Goal: Task Accomplishment & Management: Use online tool/utility

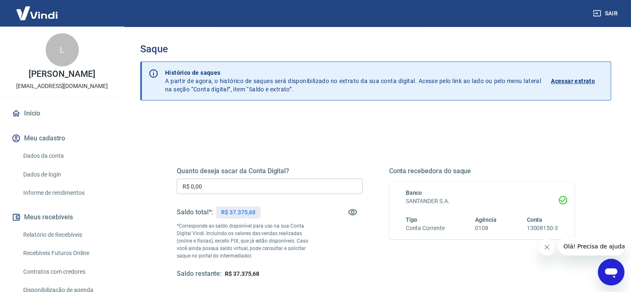
click at [252, 189] on input "R$ 0,00" at bounding box center [270, 185] width 186 height 15
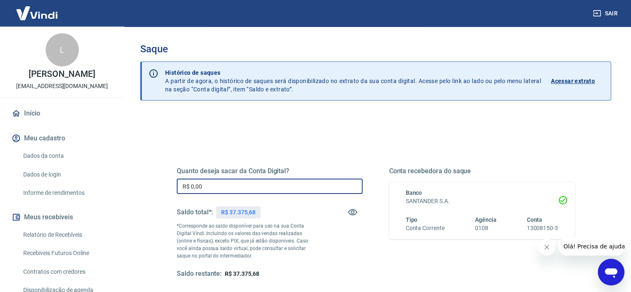
click at [216, 188] on input "R$ 0,00" at bounding box center [270, 185] width 186 height 15
type input "R$ 27.375,68"
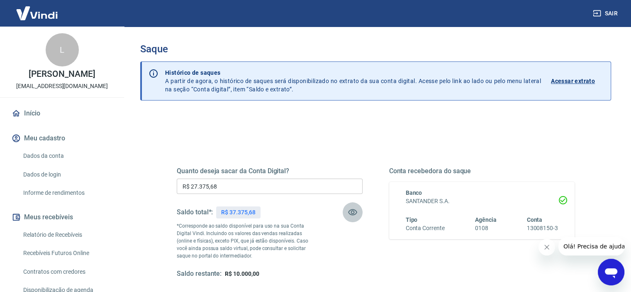
click at [354, 210] on icon "button" at bounding box center [353, 212] width 10 height 10
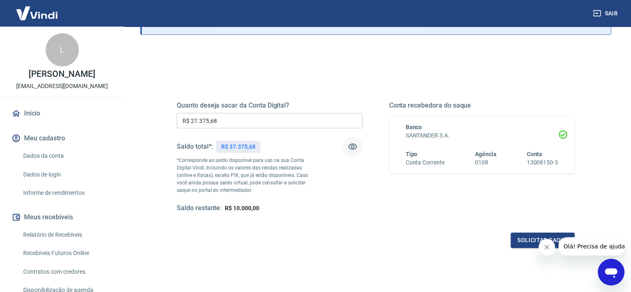
scroll to position [83, 0]
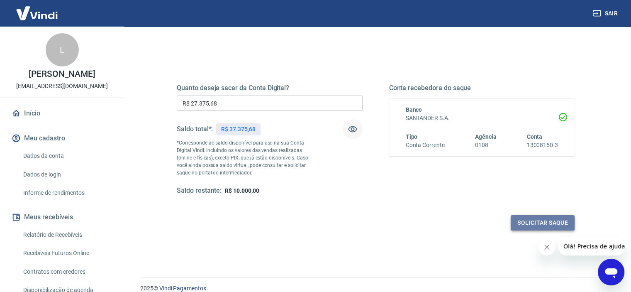
click at [551, 219] on button "Solicitar saque" at bounding box center [543, 222] width 64 height 15
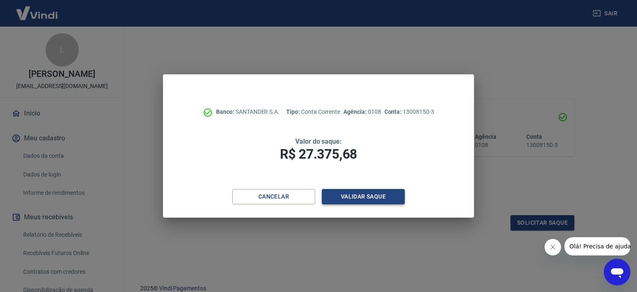
click at [345, 195] on button "Validar saque" at bounding box center [363, 196] width 83 height 15
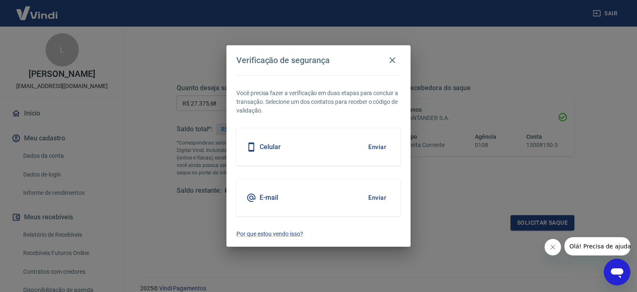
click at [375, 148] on button "Enviar" at bounding box center [377, 146] width 27 height 17
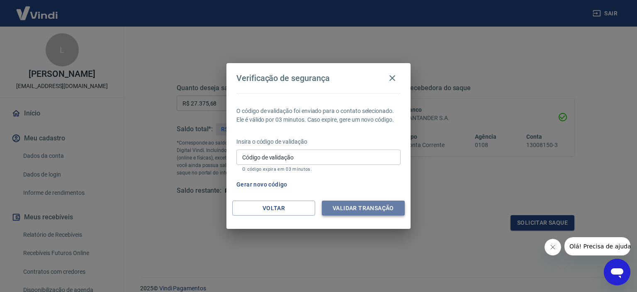
click at [351, 207] on button "Validar transação" at bounding box center [363, 207] width 83 height 15
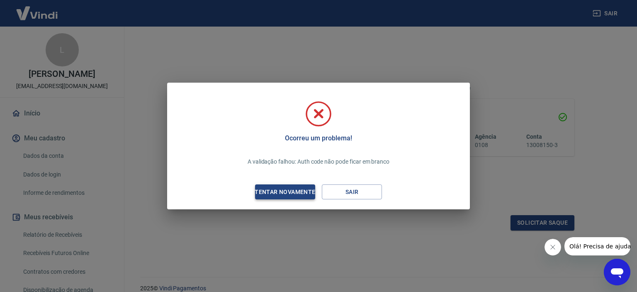
click at [300, 192] on div "Tentar novamente" at bounding box center [285, 192] width 80 height 10
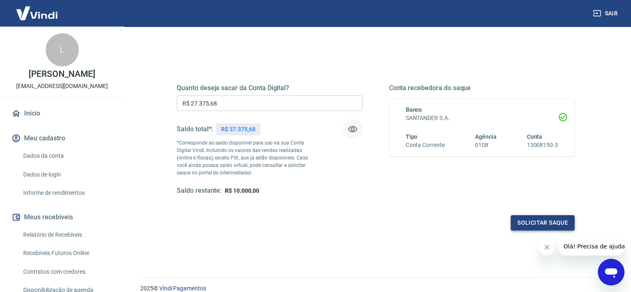
click at [549, 221] on button "Solicitar saque" at bounding box center [543, 222] width 64 height 15
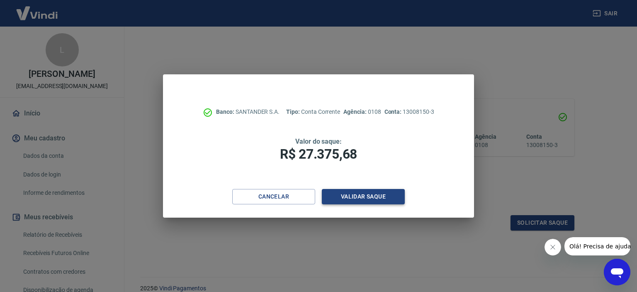
click at [370, 193] on button "Validar saque" at bounding box center [363, 196] width 83 height 15
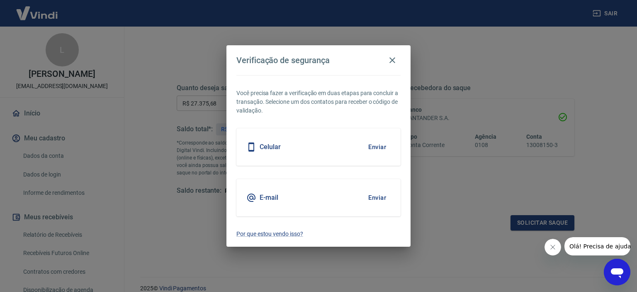
click at [378, 147] on button "Enviar" at bounding box center [377, 146] width 27 height 17
click at [393, 59] on icon "button" at bounding box center [393, 60] width 6 height 6
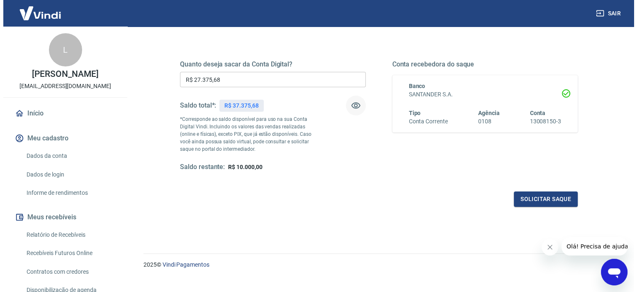
scroll to position [118, 0]
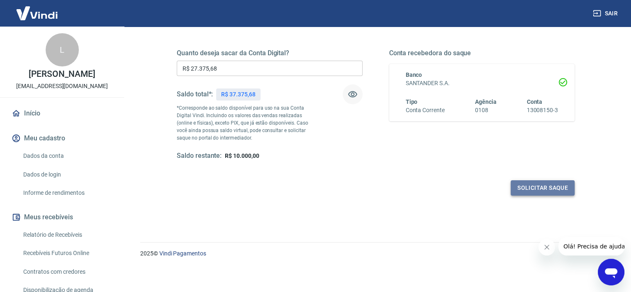
click at [537, 186] on button "Solicitar saque" at bounding box center [543, 187] width 64 height 15
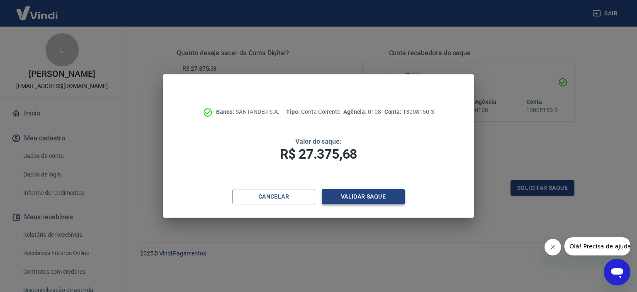
click at [342, 193] on button "Validar saque" at bounding box center [363, 196] width 83 height 15
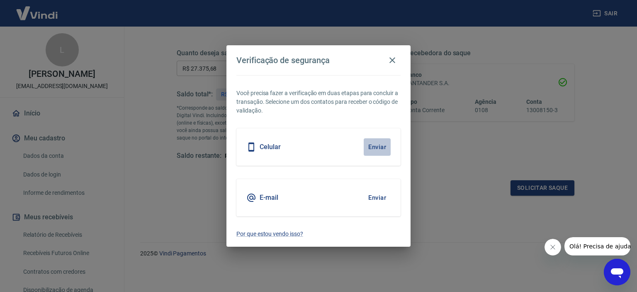
click at [377, 147] on button "Enviar" at bounding box center [377, 146] width 27 height 17
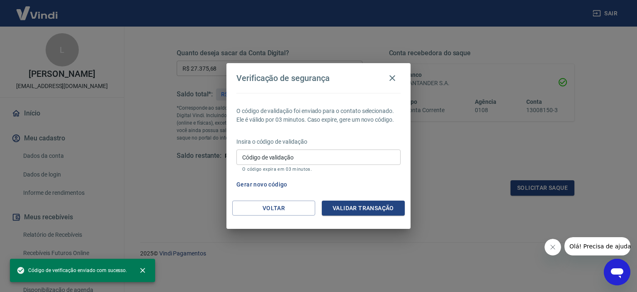
click at [322, 159] on input "Código de validação" at bounding box center [319, 156] width 164 height 15
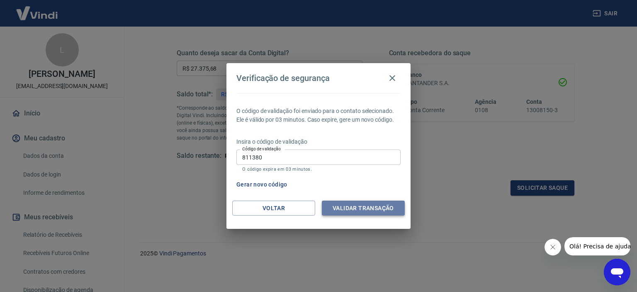
click at [344, 209] on button "Validar transação" at bounding box center [363, 207] width 83 height 15
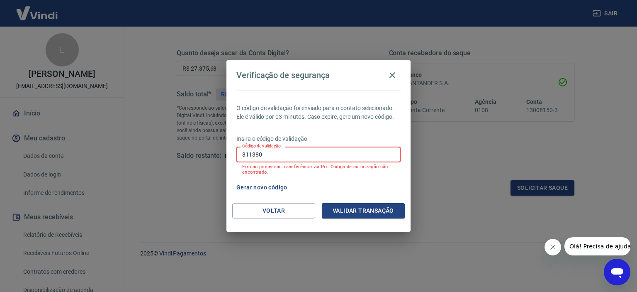
drag, startPoint x: 292, startPoint y: 156, endPoint x: 230, endPoint y: 150, distance: 62.1
click at [230, 150] on div "O código de validação foi enviado para o contato selecionado. Ele é válido por …" at bounding box center [319, 146] width 184 height 113
type input "579655"
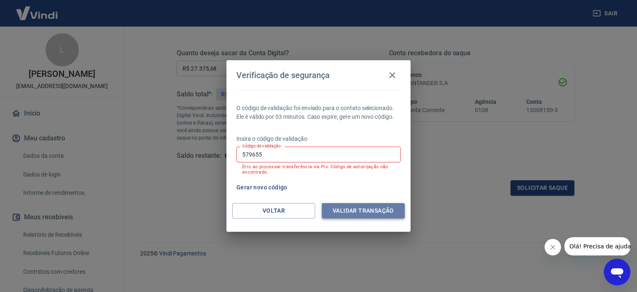
click at [336, 205] on button "Validar transação" at bounding box center [363, 210] width 83 height 15
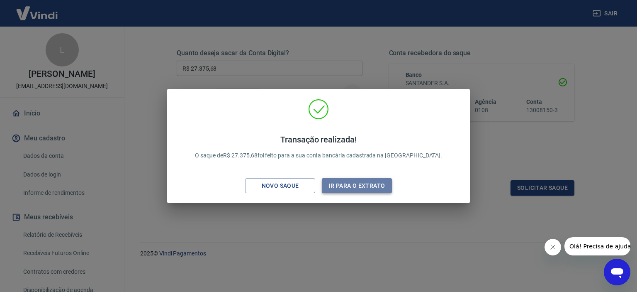
click at [341, 183] on button "Ir para o extrato" at bounding box center [357, 185] width 70 height 15
